Goal: Task Accomplishment & Management: Manage account settings

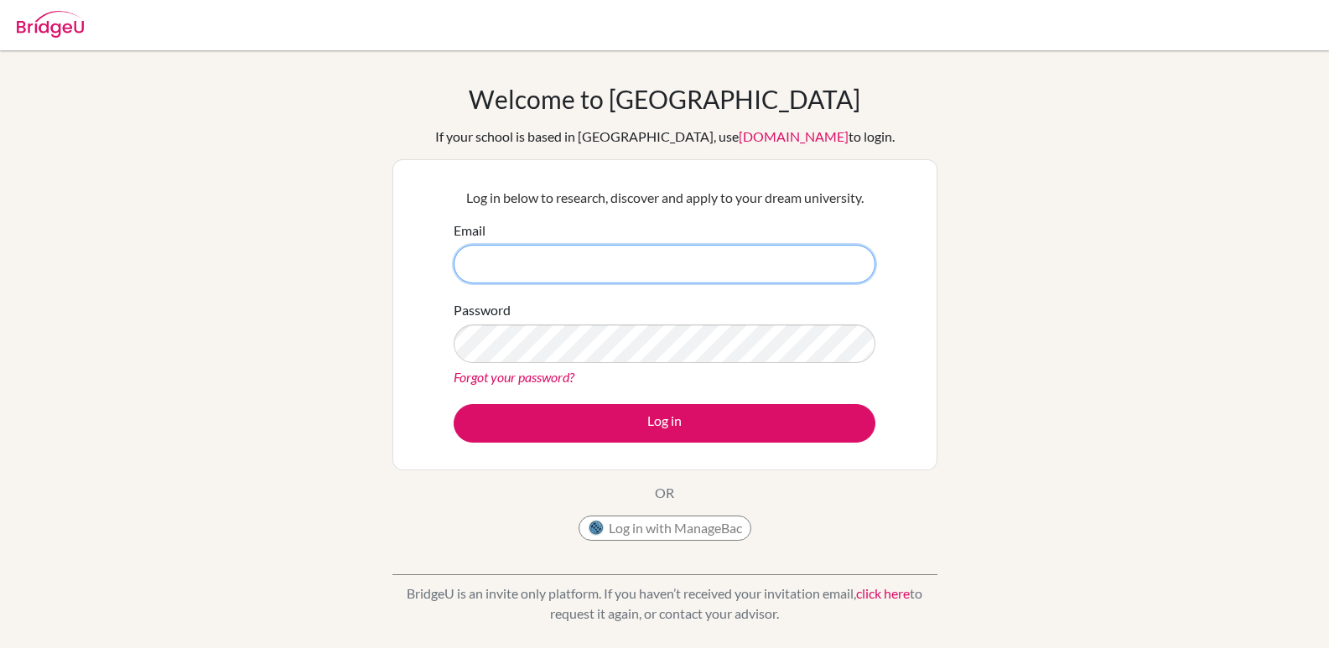
click at [572, 256] on input "Email" at bounding box center [665, 264] width 422 height 39
type input "[EMAIL_ADDRESS][DOMAIN_NAME]"
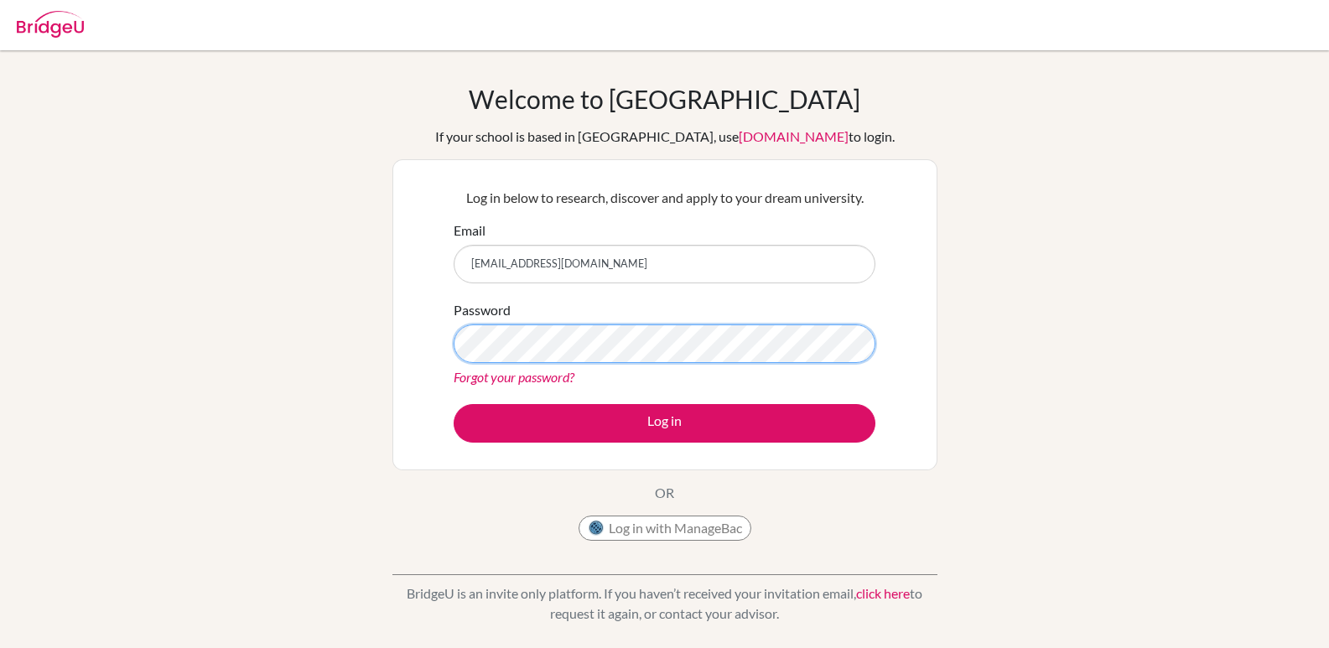
click at [454, 404] on button "Log in" at bounding box center [665, 423] width 422 height 39
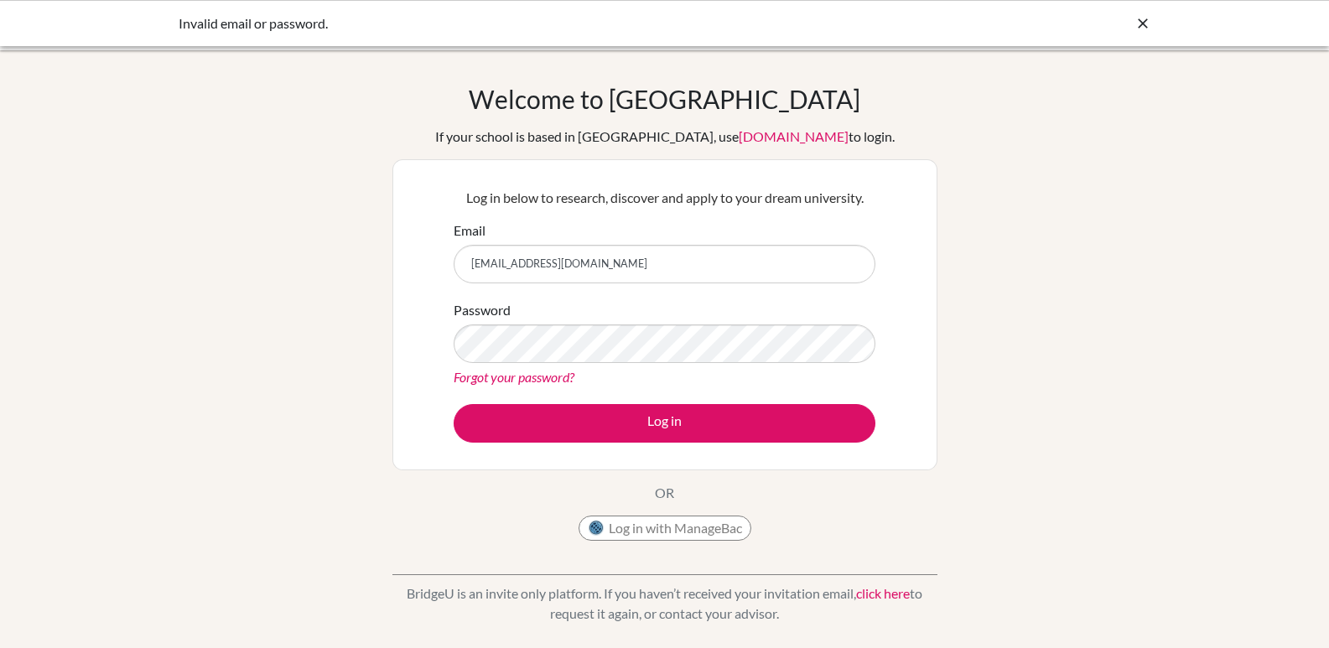
click at [454, 404] on button "Log in" at bounding box center [665, 423] width 422 height 39
click at [664, 446] on div "Log in below to research, discover and apply to your dream university. Email ha…" at bounding box center [664, 315] width 443 height 276
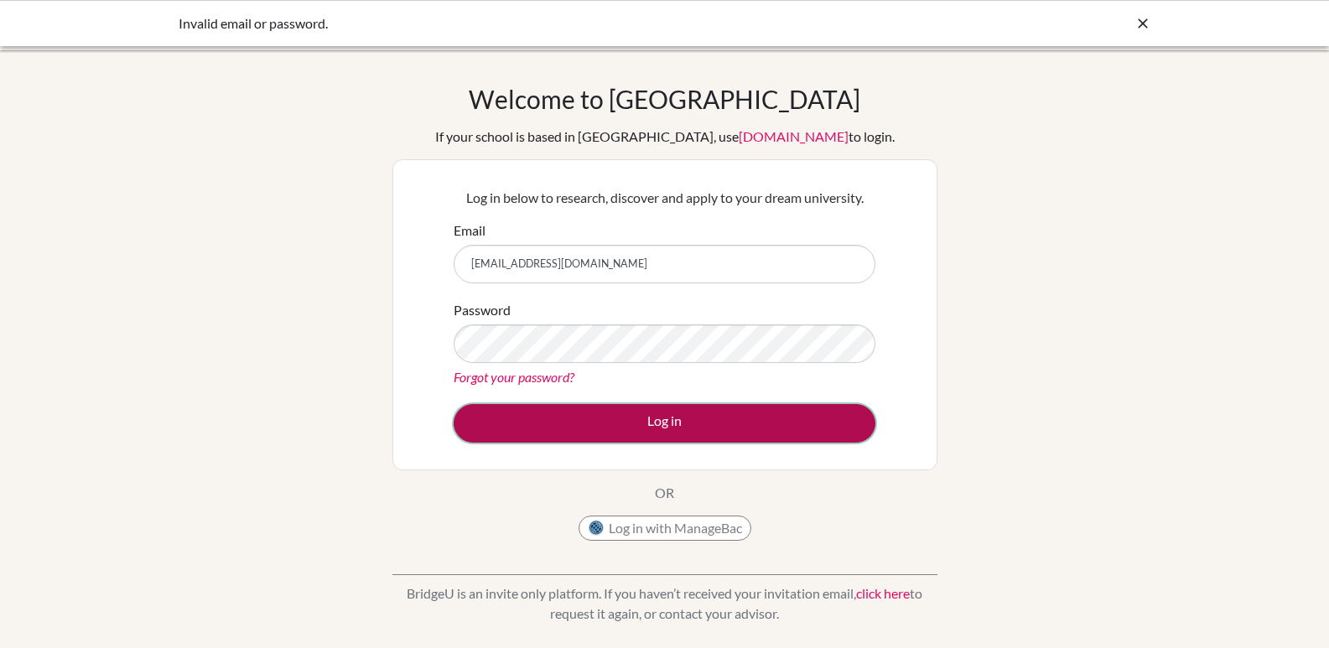
click at [663, 439] on button "Log in" at bounding box center [665, 423] width 422 height 39
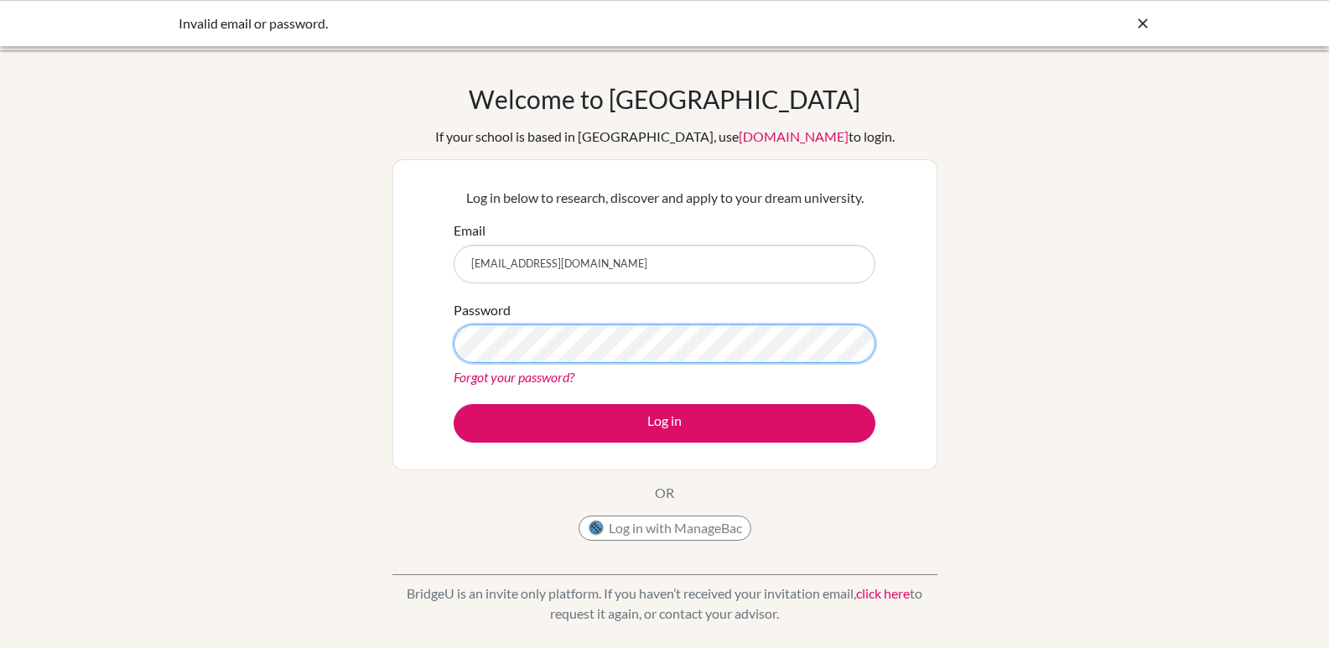
click at [454, 404] on button "Log in" at bounding box center [665, 423] width 422 height 39
drag, startPoint x: 601, startPoint y: 271, endPoint x: 475, endPoint y: 288, distance: 127.7
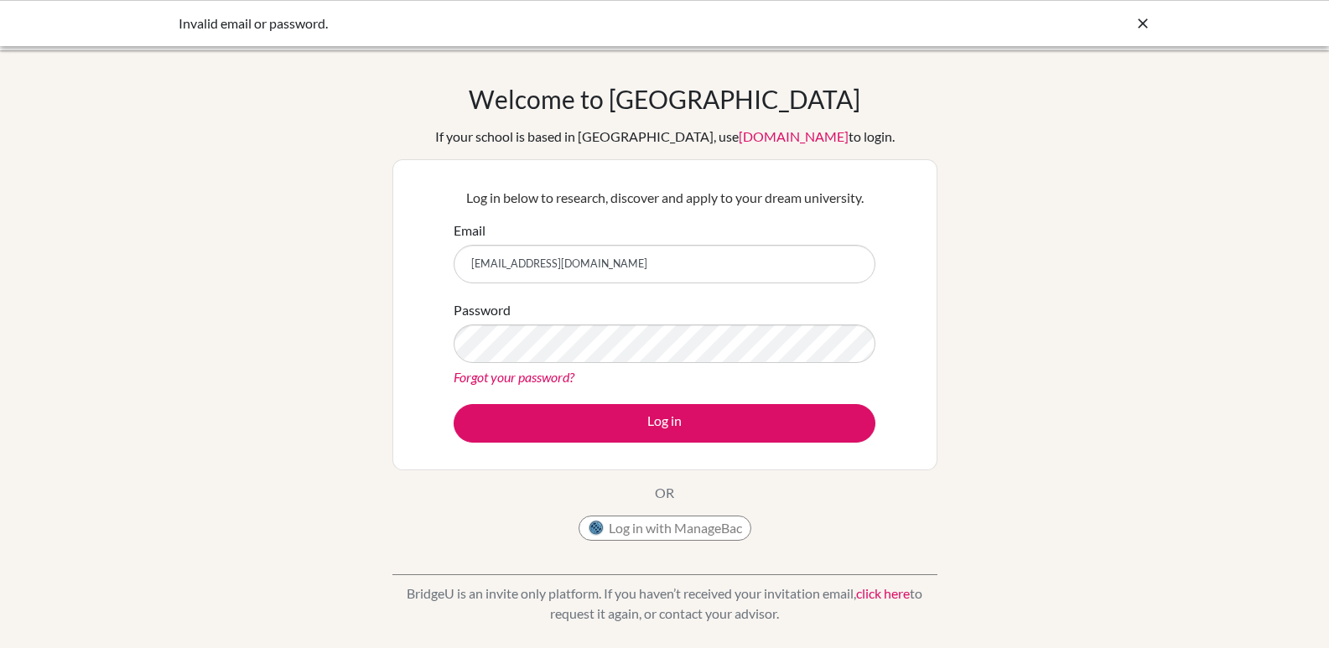
click at [475, 288] on form "Email hassanselimmm@gmail.com Password Forgot your password? Log in" at bounding box center [665, 331] width 422 height 222
type input "hSELIM@STUDENTS.CESEGYPT.COM"
click at [454, 404] on button "Log in" at bounding box center [665, 423] width 422 height 39
